Goal: Transaction & Acquisition: Purchase product/service

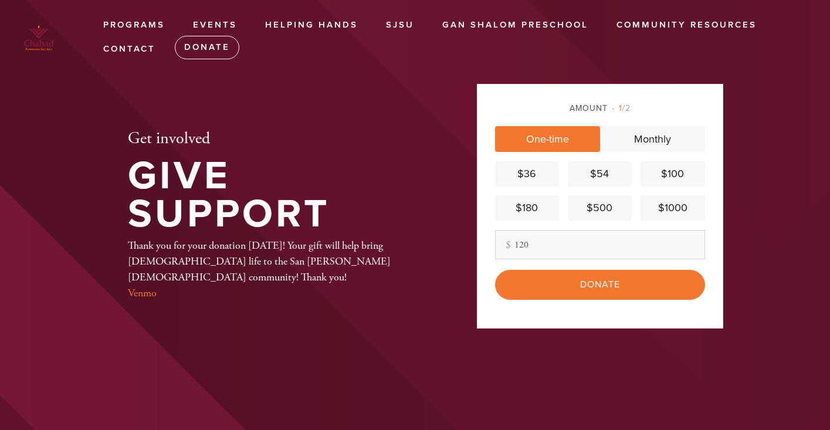
click at [579, 289] on input "Donate" at bounding box center [600, 284] width 210 height 29
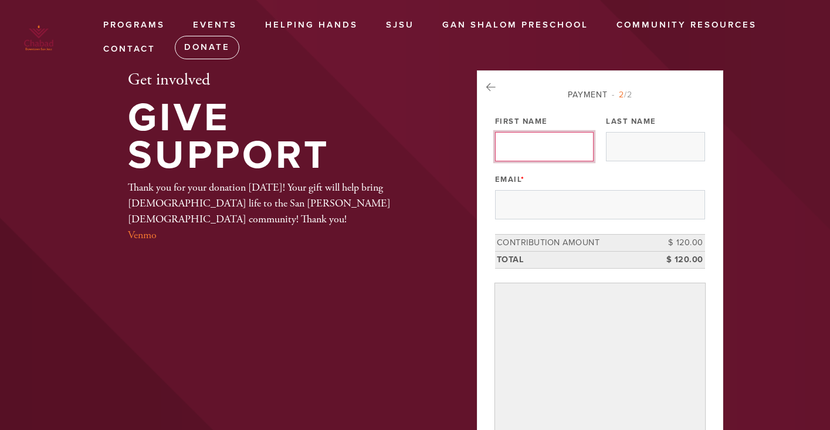
click at [540, 141] on input "First Name" at bounding box center [544, 146] width 99 height 29
type input "Oron and Dalia"
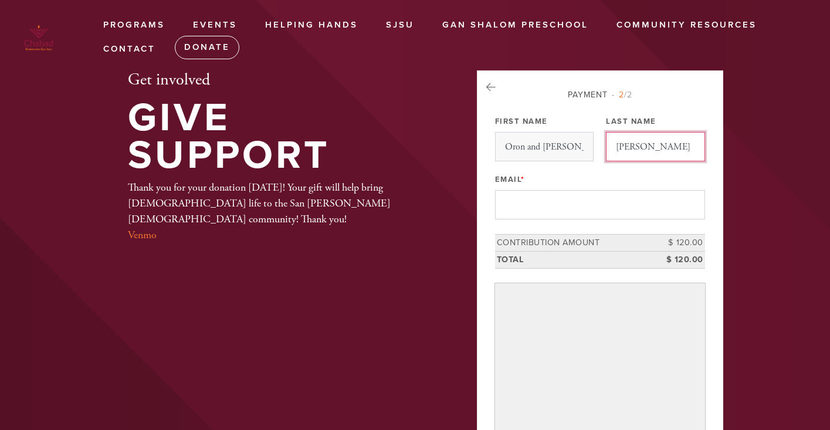
type input "Michael"
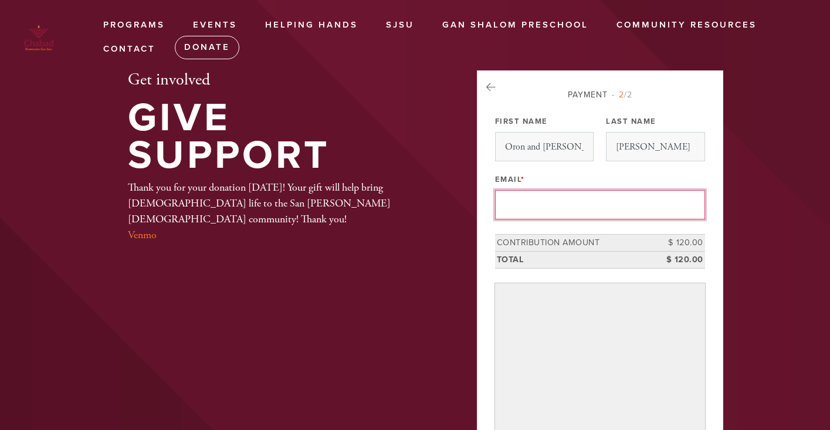
click at [515, 205] on input "Email *" at bounding box center [600, 204] width 210 height 29
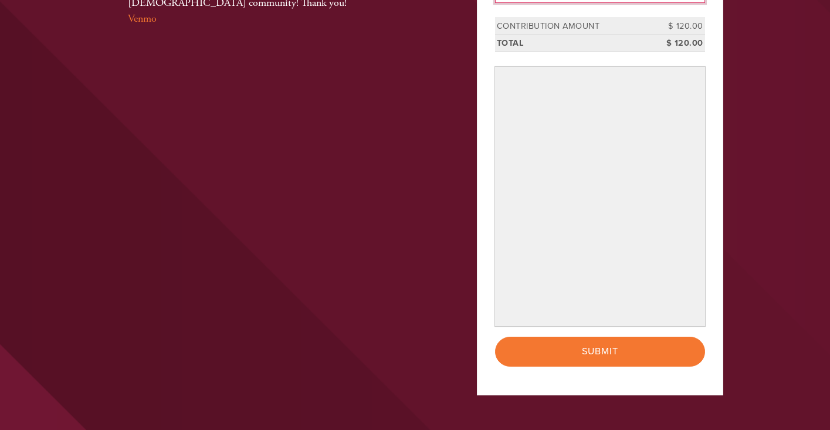
scroll to position [221, 0]
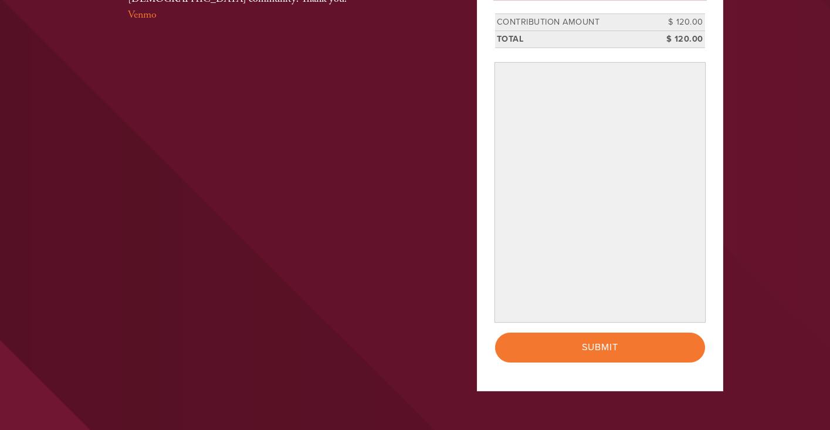
type input "oronmic@gmail.com"
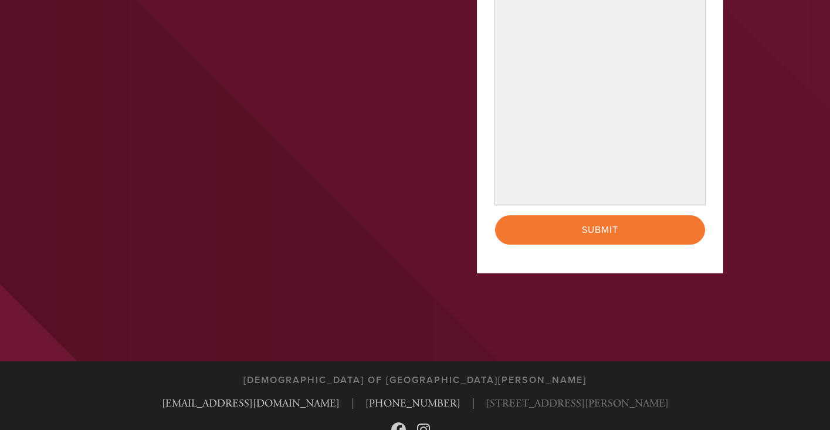
scroll to position [520, 0]
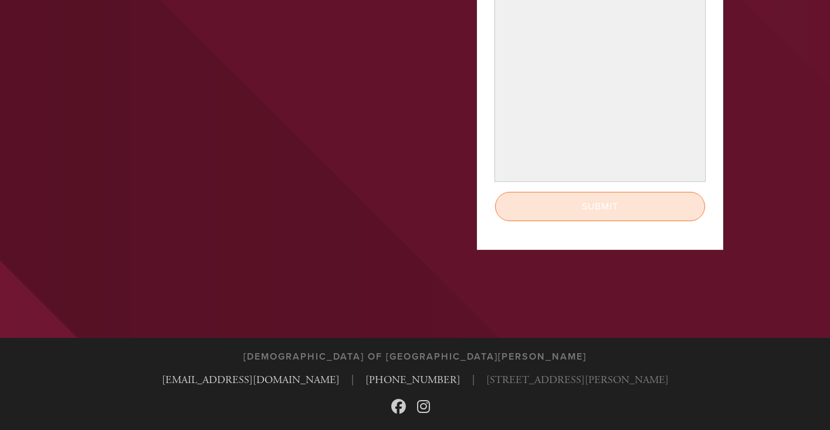
click at [584, 212] on input "Submit" at bounding box center [600, 206] width 210 height 29
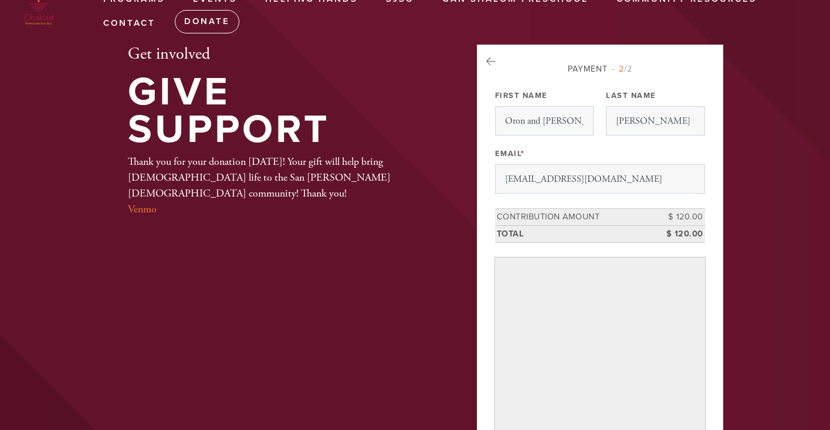
scroll to position [0, 0]
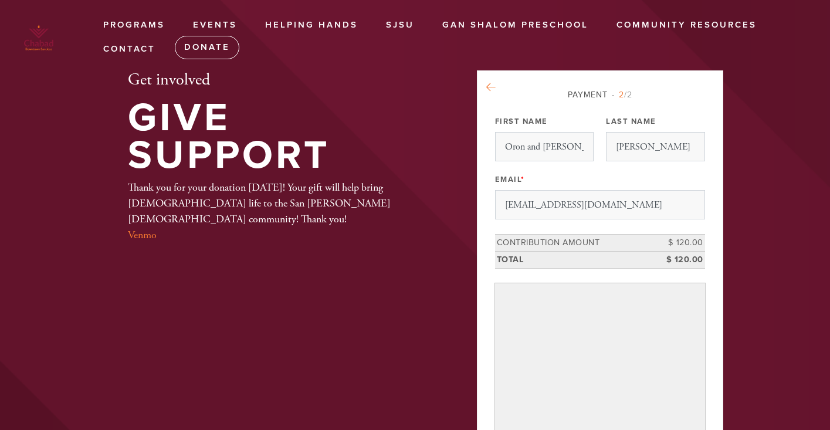
click at [492, 87] on icon at bounding box center [490, 87] width 9 height 11
